Goal: Task Accomplishment & Management: Use online tool/utility

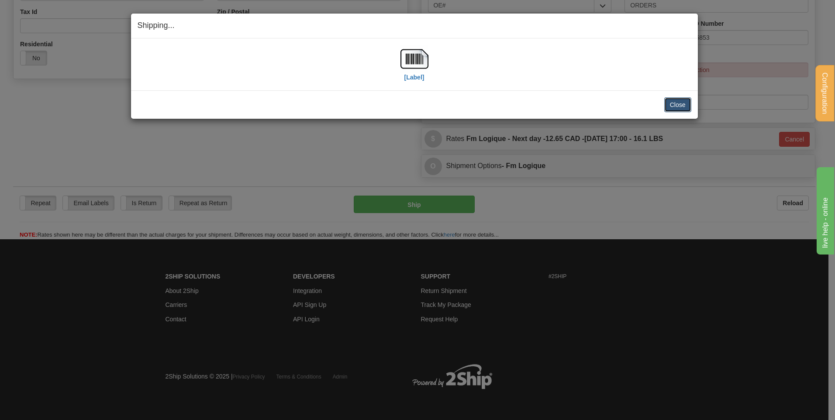
scroll to position [274, 0]
click at [685, 106] on button "Close" at bounding box center [678, 104] width 27 height 15
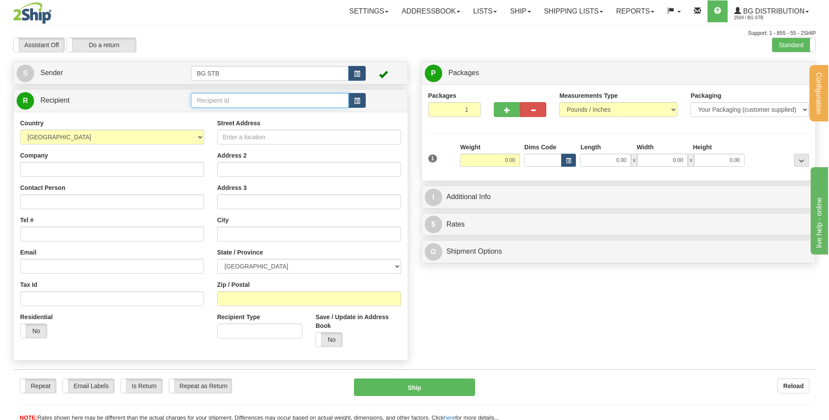
drag, startPoint x: 269, startPoint y: 95, endPoint x: 262, endPoint y: 97, distance: 7.7
click at [269, 95] on input "text" at bounding box center [269, 100] width 157 height 15
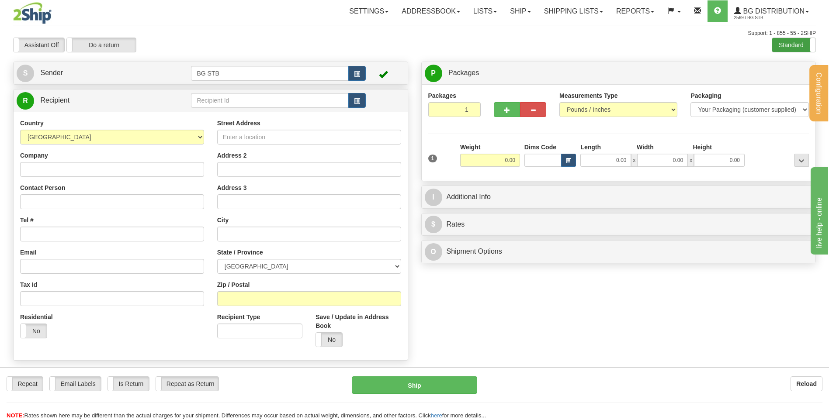
click at [780, 50] on label "Standard" at bounding box center [793, 45] width 43 height 14
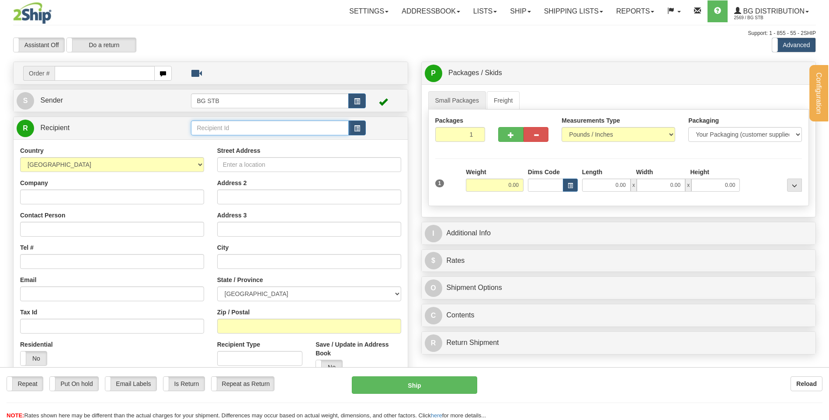
click at [219, 127] on input "text" at bounding box center [269, 128] width 157 height 15
type input "BG TOR"
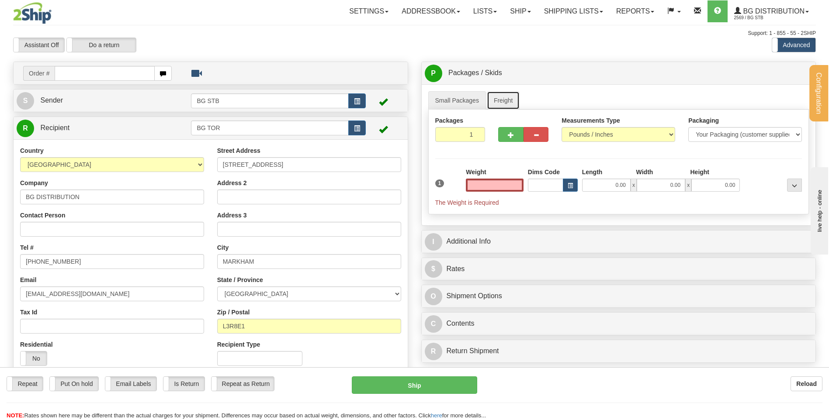
type input "0.00"
click at [498, 97] on link "Freight" at bounding box center [503, 100] width 33 height 18
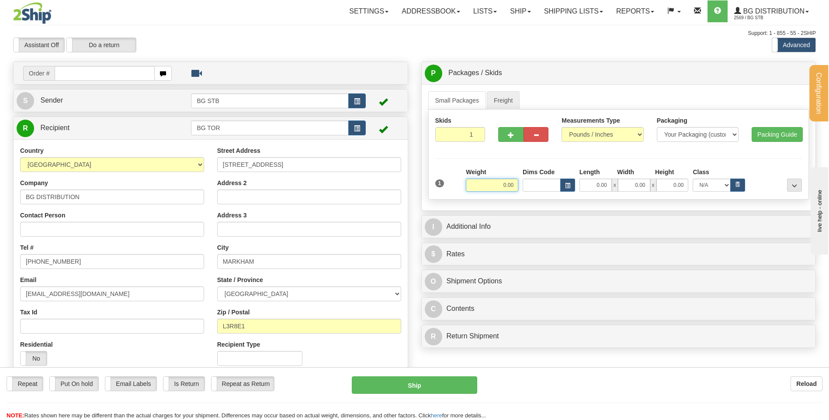
click at [500, 186] on input "0.00" at bounding box center [492, 185] width 52 height 13
type input "0.00"
click at [492, 135] on div at bounding box center [523, 133] width 63 height 34
click at [508, 135] on span "button" at bounding box center [511, 135] width 6 height 6
type input "2"
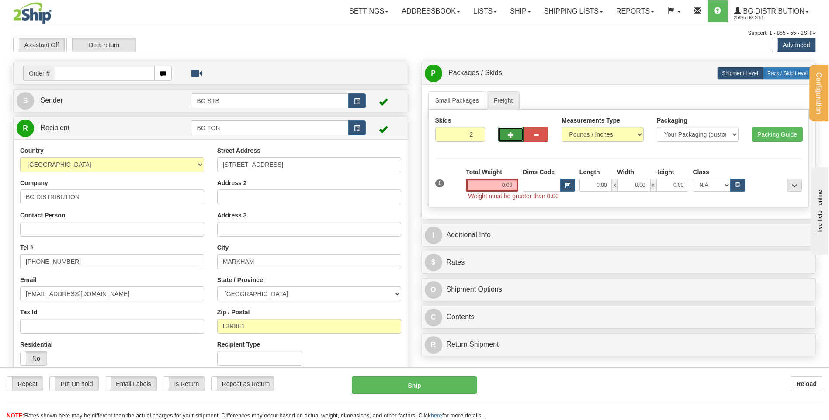
click at [794, 75] on span "Pack / Skid Level" at bounding box center [787, 73] width 40 height 6
radio input "true"
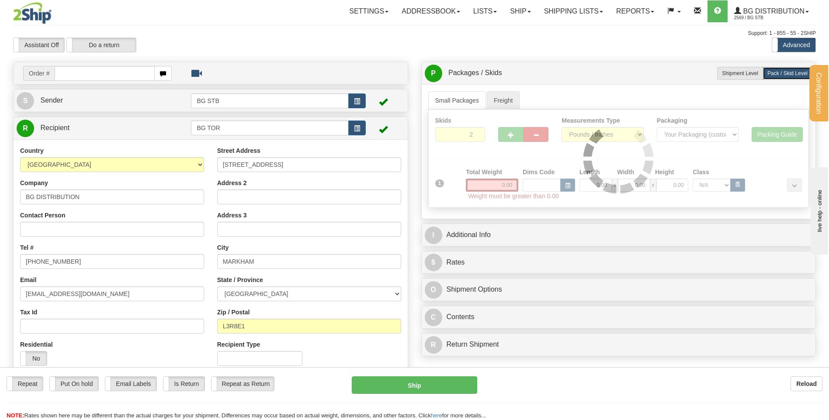
click at [488, 188] on div at bounding box center [619, 159] width 380 height 98
click at [492, 181] on div "Skids 2 1" at bounding box center [618, 159] width 381 height 98
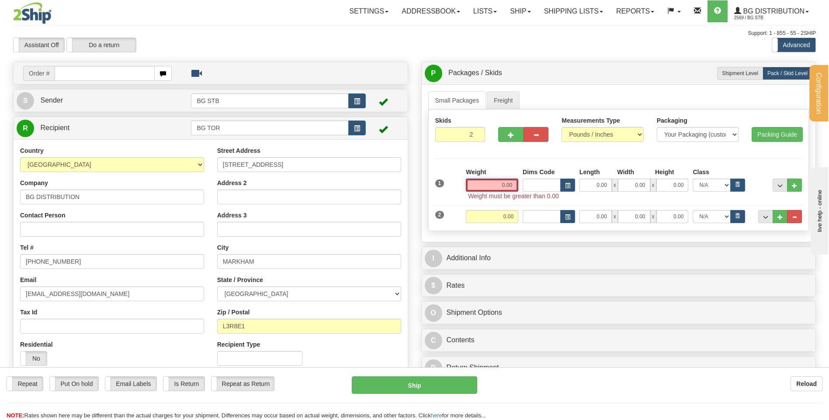
click at [495, 185] on input "0.00" at bounding box center [492, 185] width 52 height 13
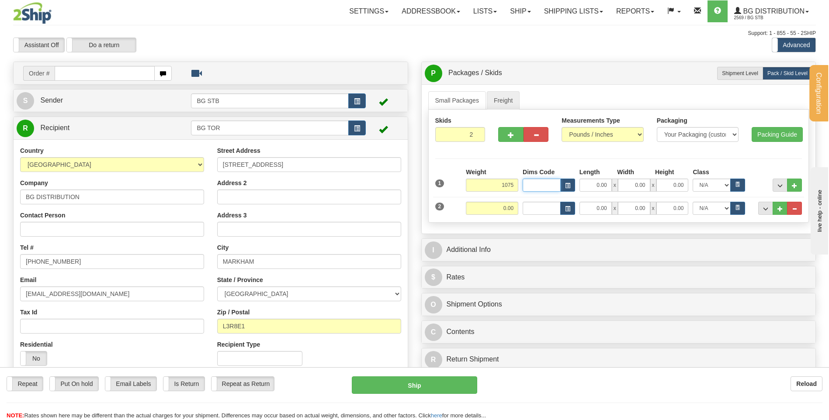
type input "1075.00"
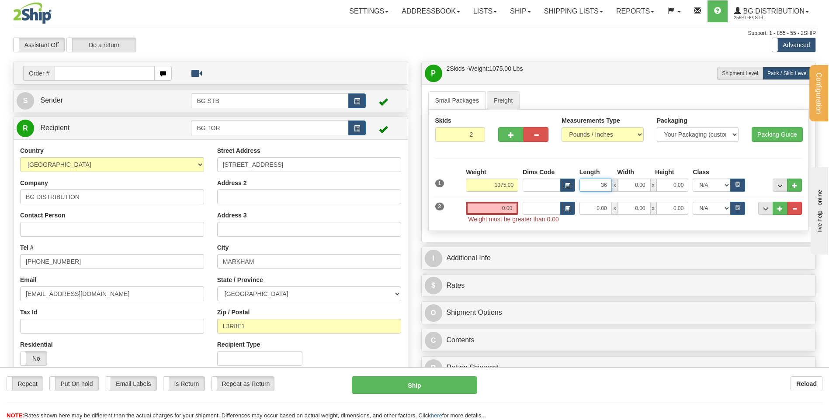
type input "36.00"
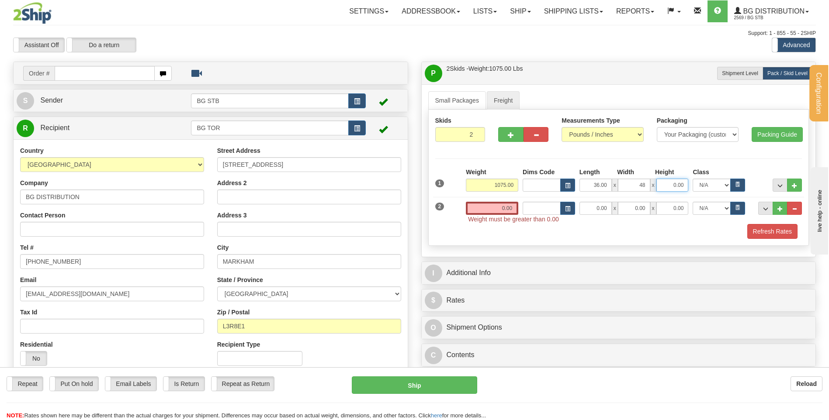
type input "48.00"
type input "56.00"
click at [499, 208] on div "2 Weight 0.00" at bounding box center [618, 208] width 371 height 31
click at [499, 208] on input "0.00" at bounding box center [492, 208] width 52 height 13
type input "30.00"
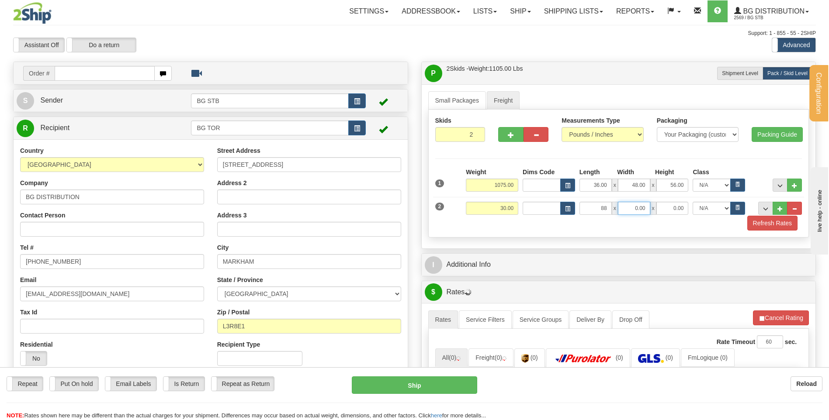
type input "88.00"
type input "4.00"
drag, startPoint x: 668, startPoint y: 203, endPoint x: 741, endPoint y: 197, distance: 73.3
click at [707, 203] on div "88.00 x 4.00 x 52.00 N/A 50.0 55.0 60.0 65.0 70.0 85.0 92.5 100.0 125.0 175.0 2…" at bounding box center [662, 208] width 170 height 13
type input "5.00"
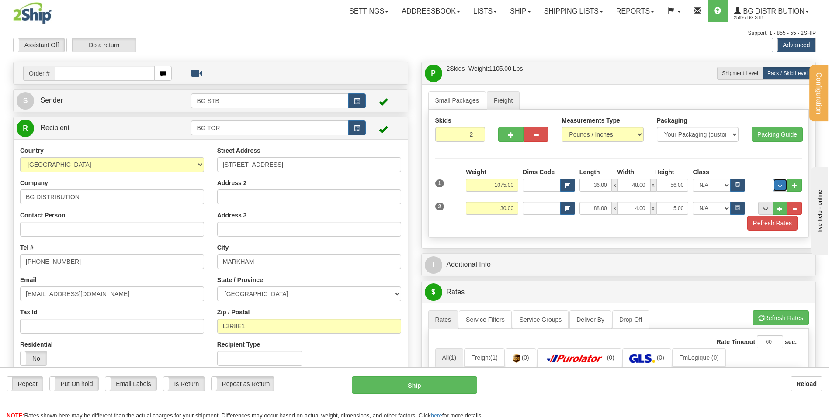
click at [782, 185] on span "..." at bounding box center [779, 186] width 5 height 5
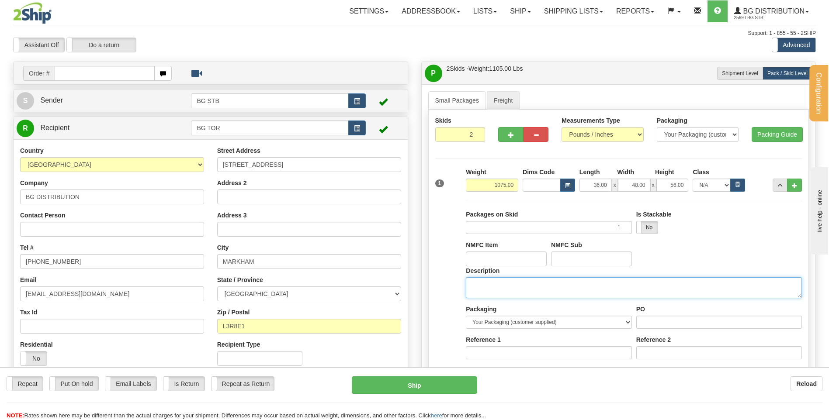
click at [508, 294] on textarea "Description" at bounding box center [634, 287] width 336 height 21
type textarea "1 SKID + 1 PCS"
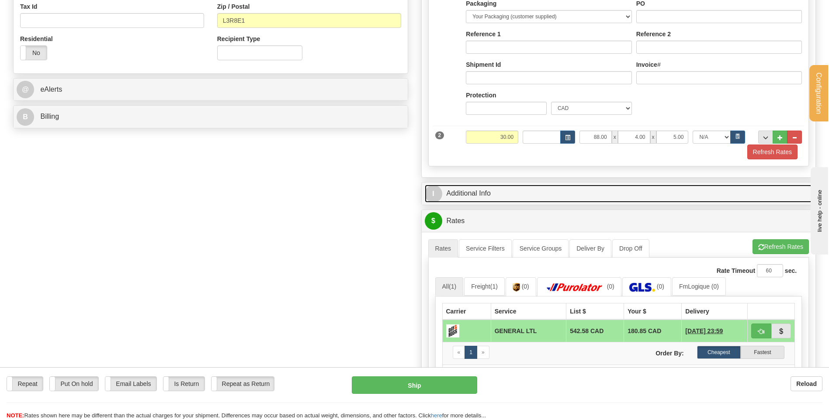
click at [509, 192] on link "I Additional Info" at bounding box center [619, 194] width 388 height 18
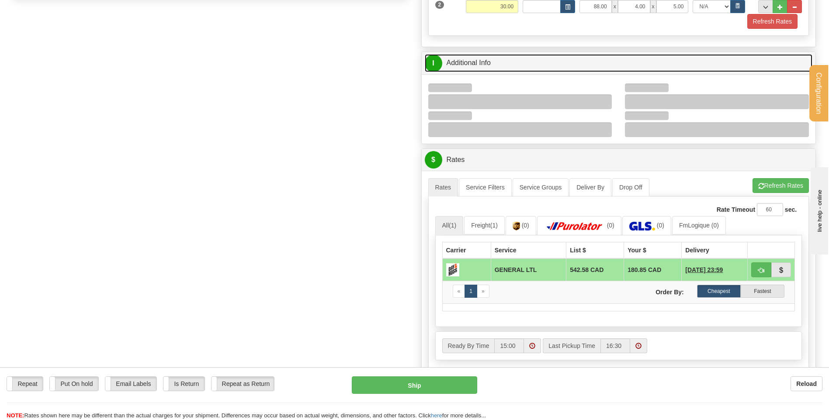
scroll to position [437, 0]
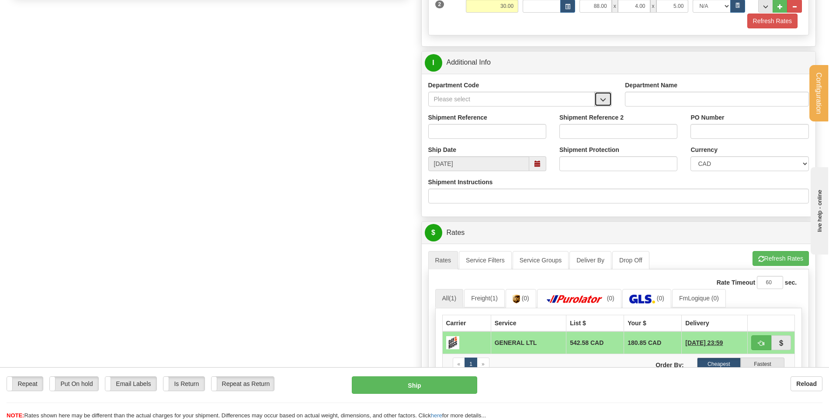
click at [600, 102] on span "button" at bounding box center [603, 100] width 6 height 6
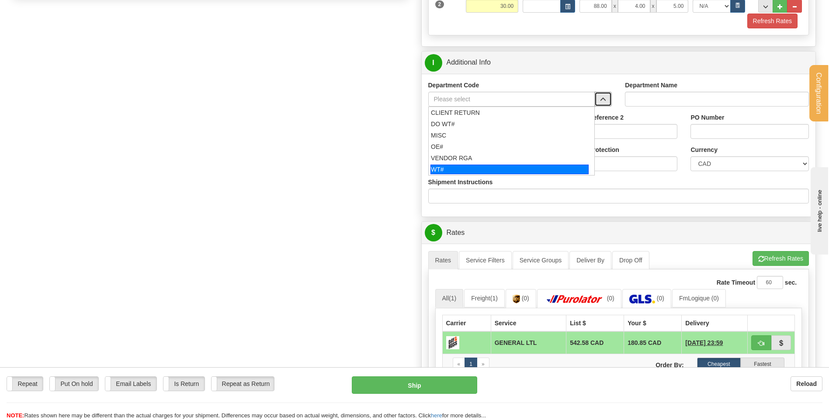
click at [492, 166] on div "WT#" at bounding box center [509, 170] width 158 height 10
type input "WT#"
type input "WAREHOUSE TRANSFERS"
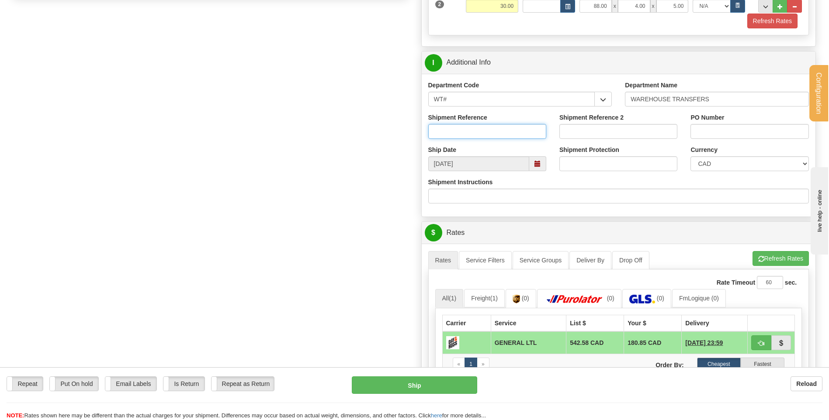
click at [489, 130] on input "Shipment Reference" at bounding box center [487, 131] width 118 height 15
type input "TRANSFERT 08"
click at [705, 132] on input "PO Number" at bounding box center [749, 131] width 118 height 15
type input "TRANSFERT TORONTO"
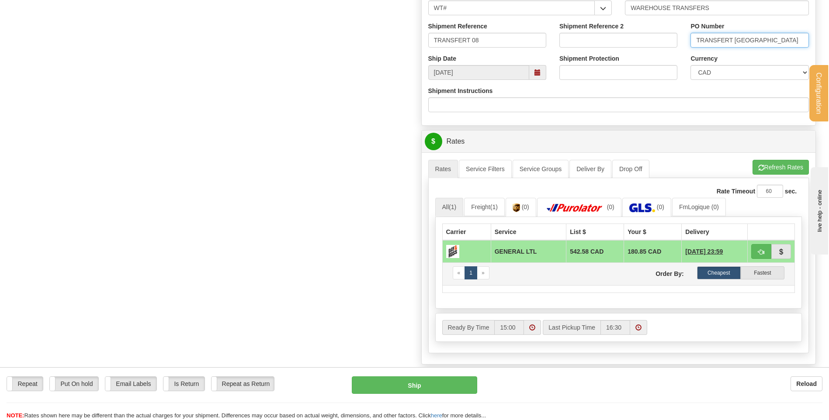
scroll to position [612, 0]
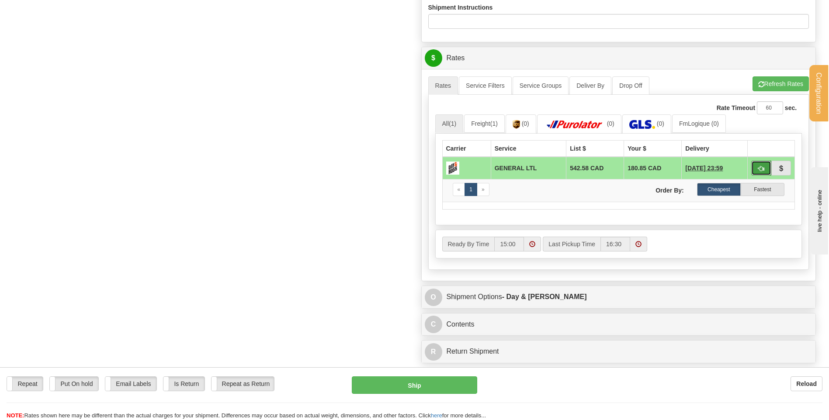
click at [755, 163] on button "button" at bounding box center [761, 168] width 20 height 15
type input "GL"
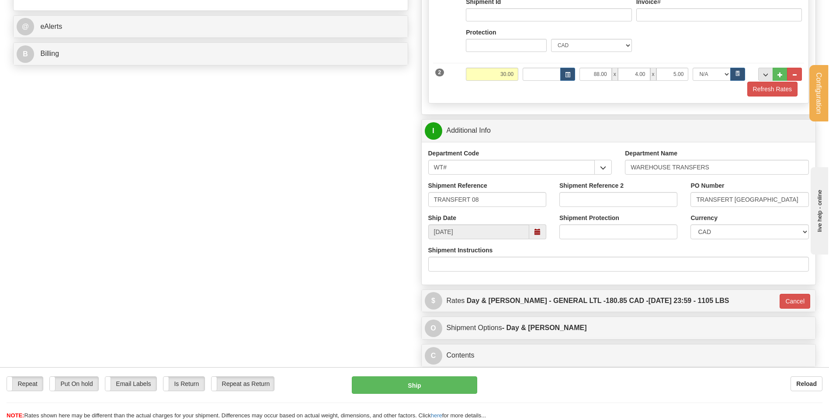
scroll to position [194, 0]
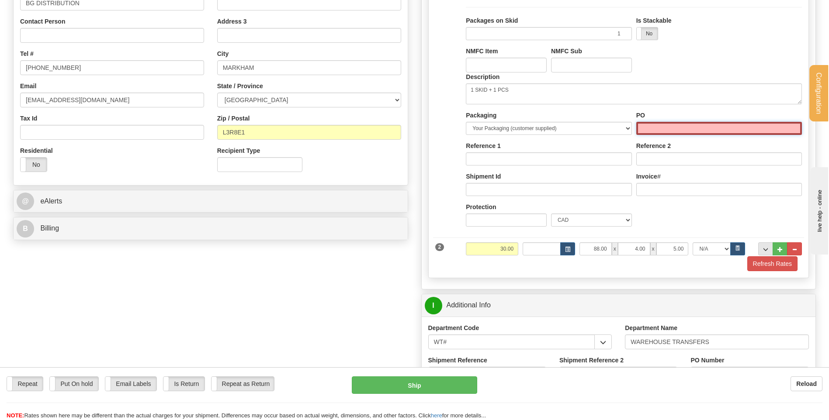
click at [661, 127] on input "PO" at bounding box center [719, 128] width 166 height 13
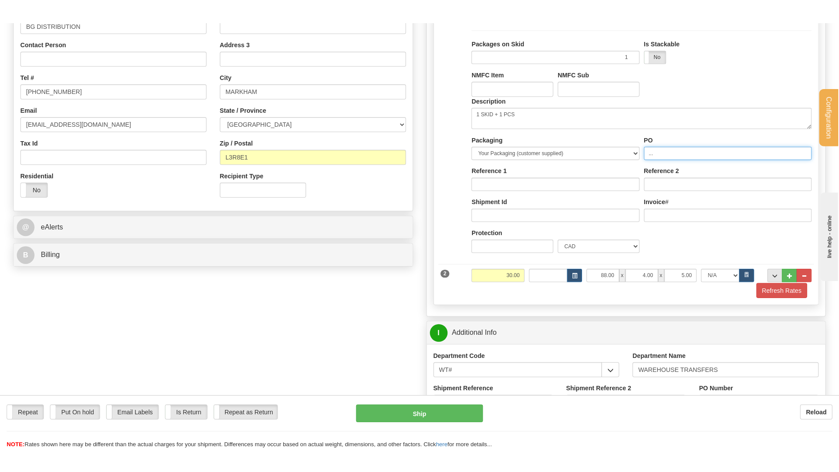
scroll to position [412, 0]
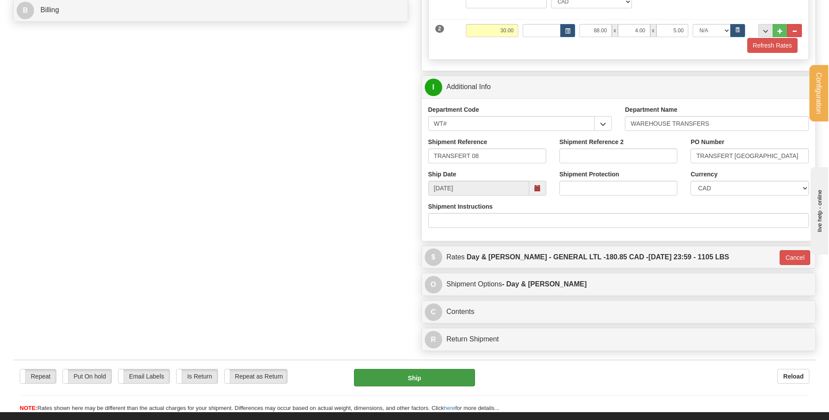
type input "..."
click at [431, 381] on button "Ship" at bounding box center [414, 377] width 121 height 17
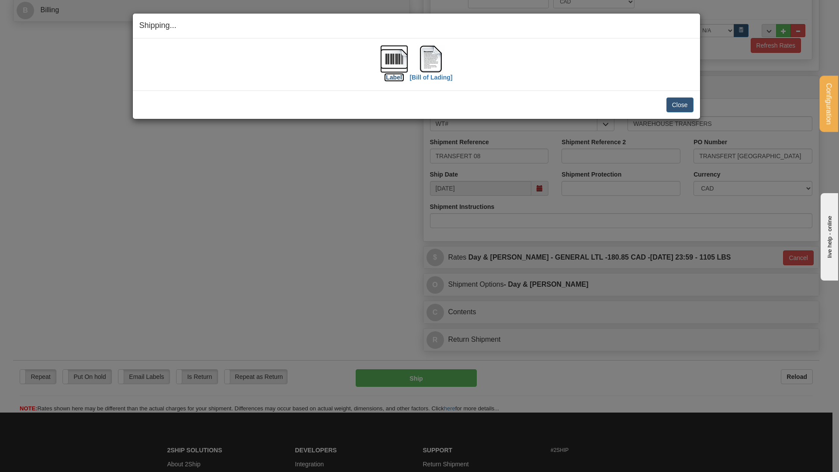
click at [387, 62] on img at bounding box center [394, 59] width 28 height 28
click at [433, 62] on img at bounding box center [431, 59] width 28 height 28
click at [678, 107] on button "Close" at bounding box center [679, 104] width 27 height 15
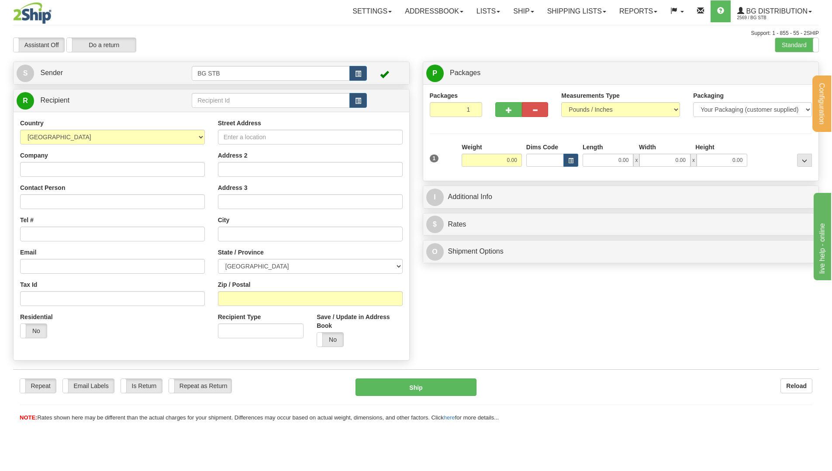
drag, startPoint x: 579, startPoint y: 330, endPoint x: 533, endPoint y: 302, distance: 53.5
click at [579, 330] on div "Create a label for the return Create Pickup Without Label S" at bounding box center [416, 214] width 819 height 304
